Goal: Navigation & Orientation: Locate item on page

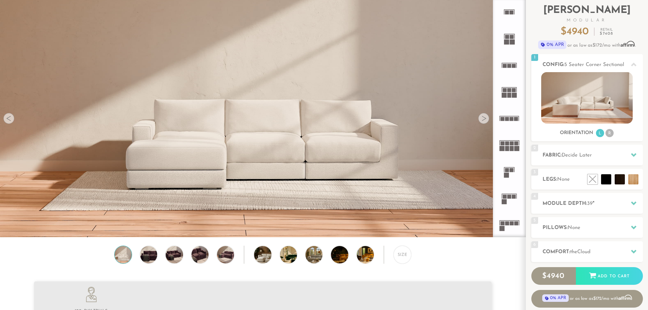
scroll to position [57, 0]
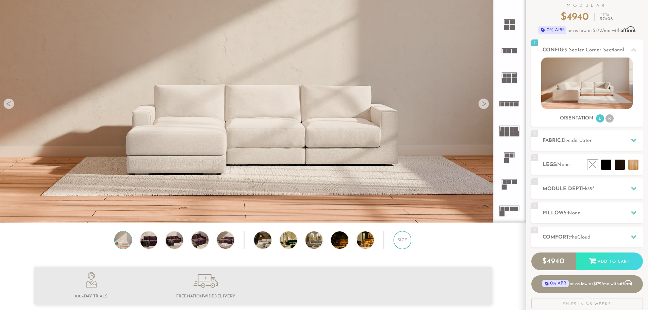
click at [400, 244] on div "Size" at bounding box center [403, 240] width 18 height 18
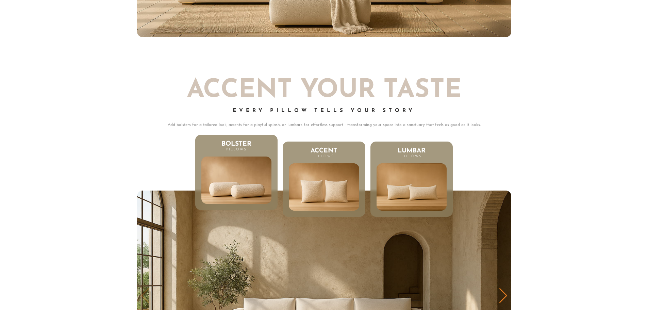
scroll to position [3420, 0]
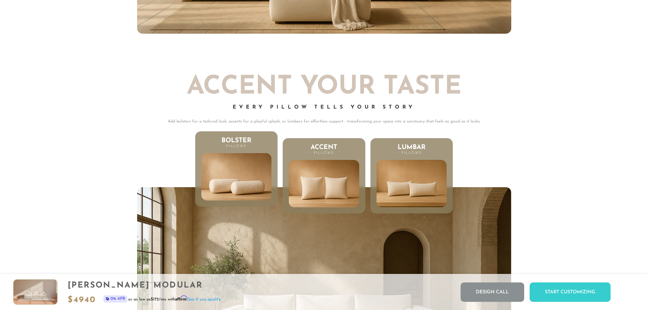
click at [309, 191] on img at bounding box center [324, 183] width 70 height 47
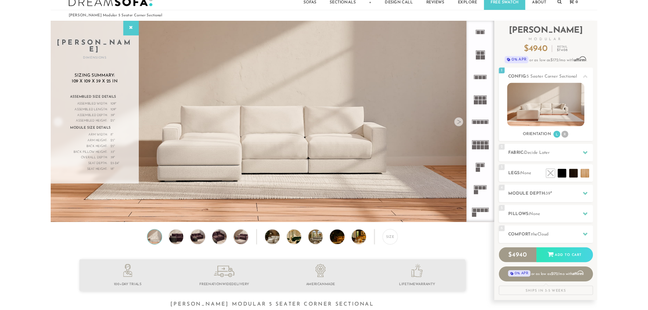
scroll to position [0, 0]
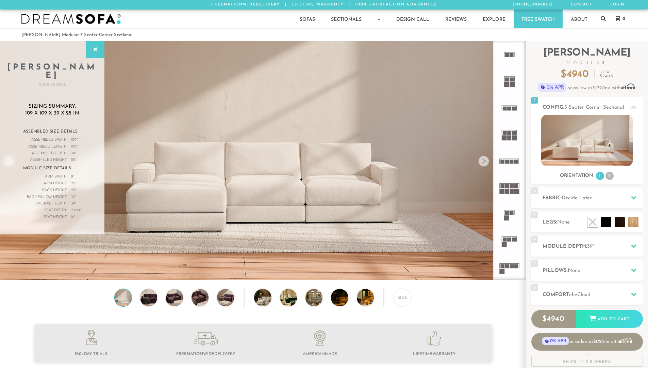
click at [483, 166] on div at bounding box center [484, 161] width 11 height 11
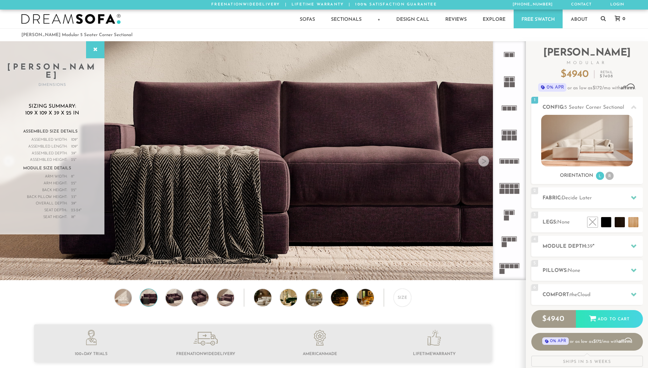
click at [483, 166] on div at bounding box center [484, 161] width 11 height 11
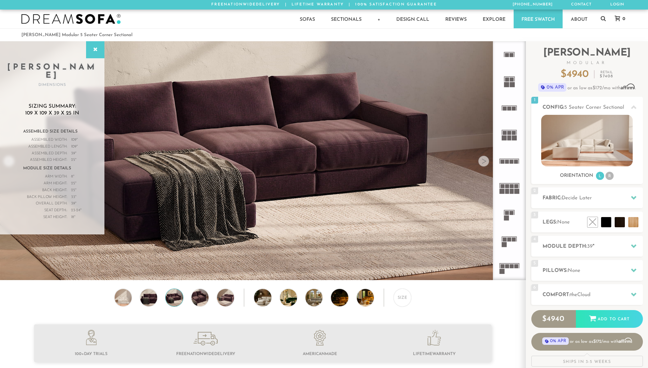
click at [483, 166] on div at bounding box center [484, 161] width 11 height 11
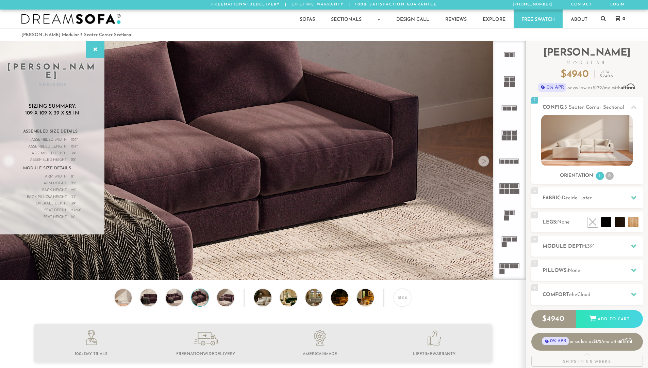
click at [483, 166] on div at bounding box center [484, 161] width 11 height 11
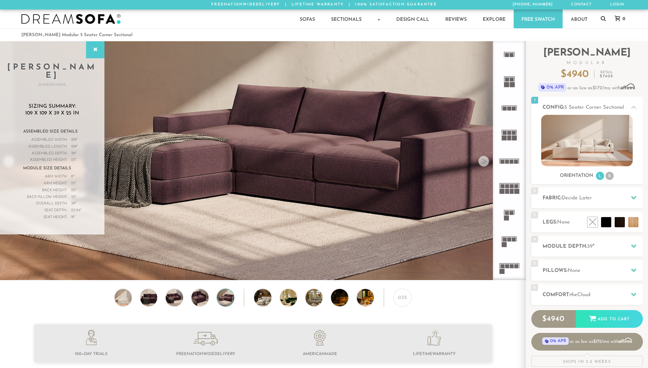
click at [483, 166] on div at bounding box center [484, 161] width 11 height 11
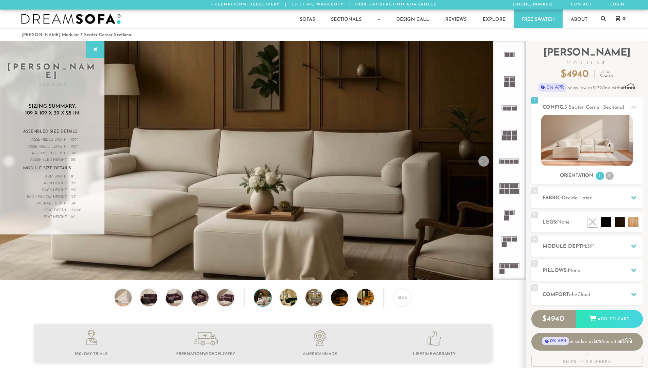
click at [483, 166] on div at bounding box center [484, 161] width 11 height 11
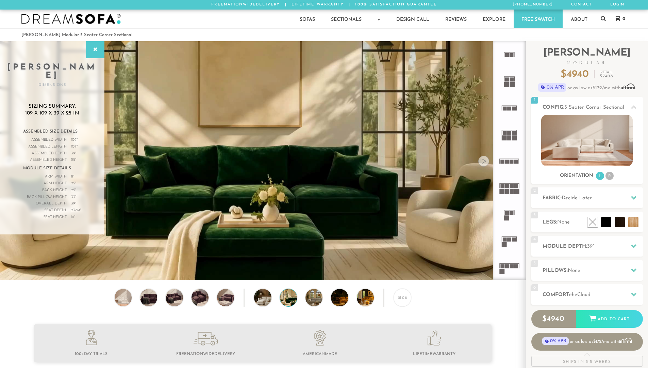
click at [483, 166] on div at bounding box center [484, 161] width 11 height 11
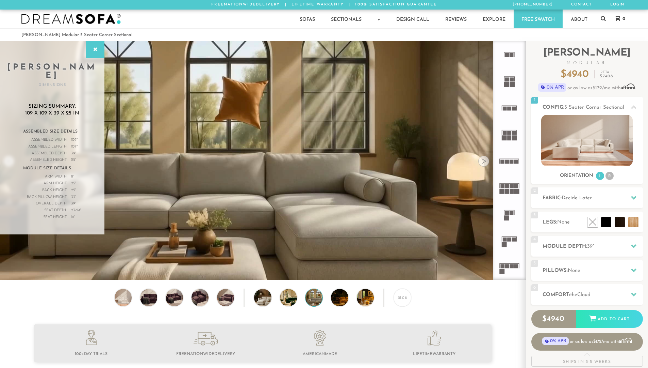
click at [483, 166] on div at bounding box center [484, 161] width 11 height 11
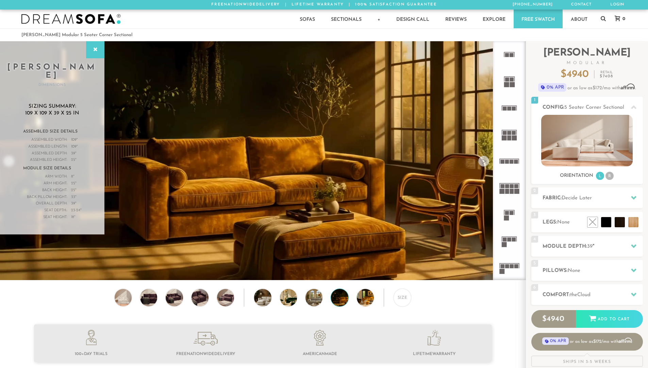
click at [483, 166] on div at bounding box center [484, 161] width 11 height 11
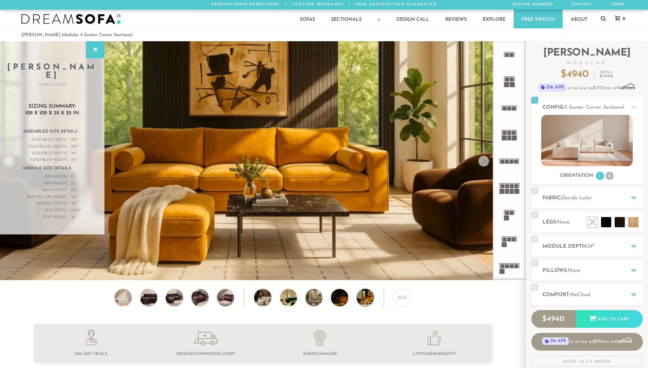
click at [483, 166] on div at bounding box center [484, 161] width 11 height 11
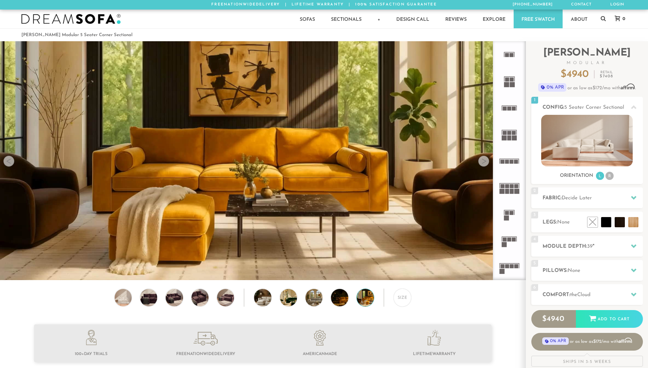
click at [483, 166] on div at bounding box center [484, 161] width 11 height 11
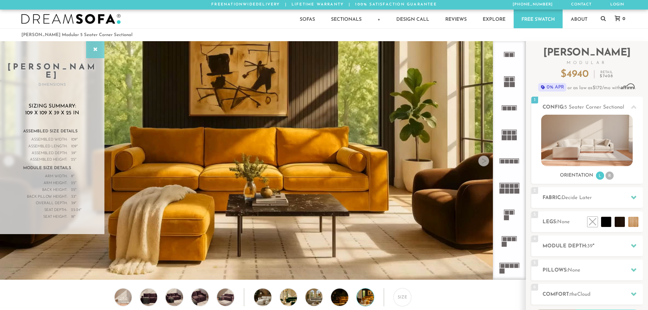
click at [97, 52] on icon at bounding box center [95, 49] width 7 height 5
